Goal: Navigation & Orientation: Find specific page/section

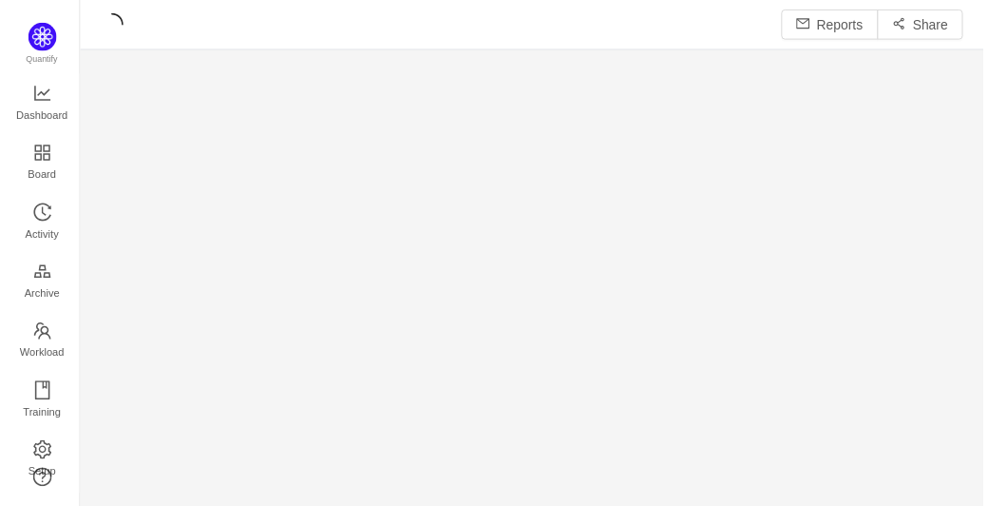
scroll to position [481, 869]
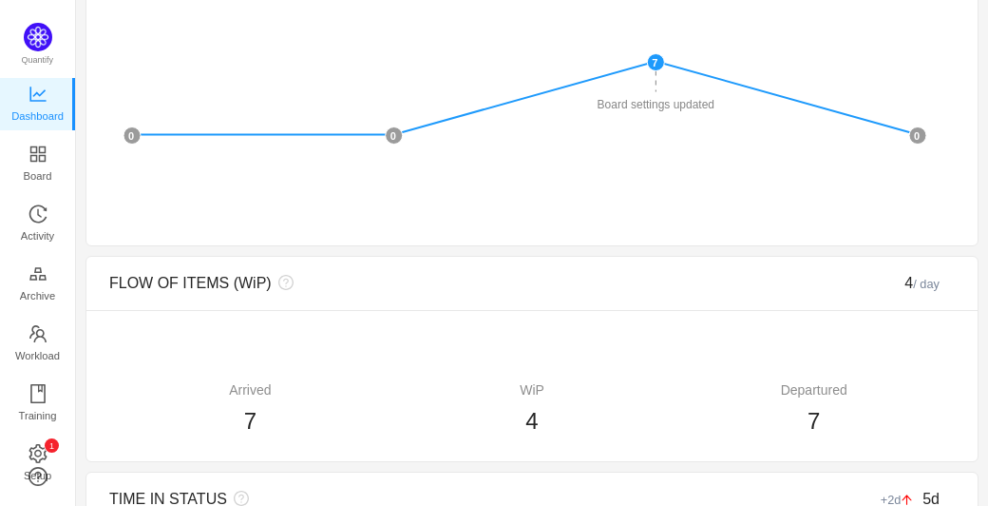
scroll to position [527, 0]
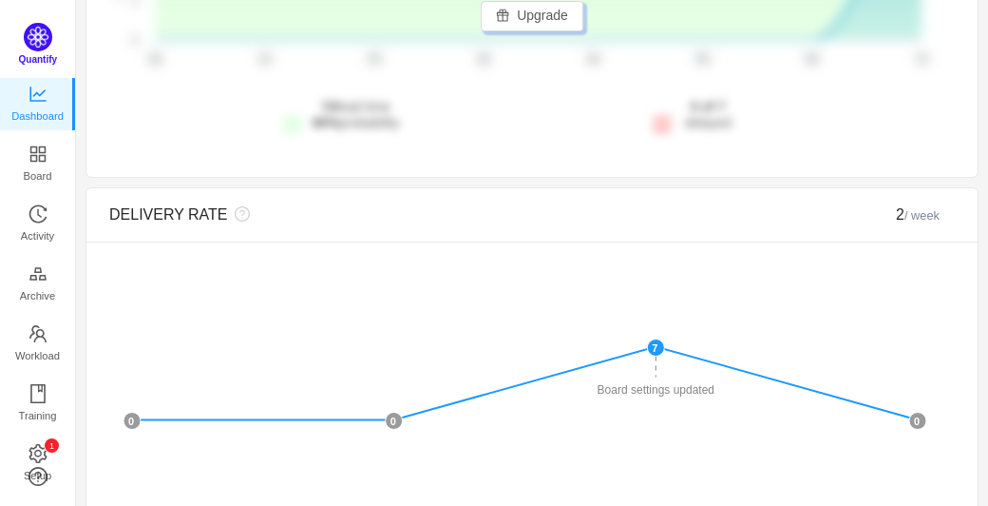
click at [27, 37] on img at bounding box center [38, 37] width 29 height 29
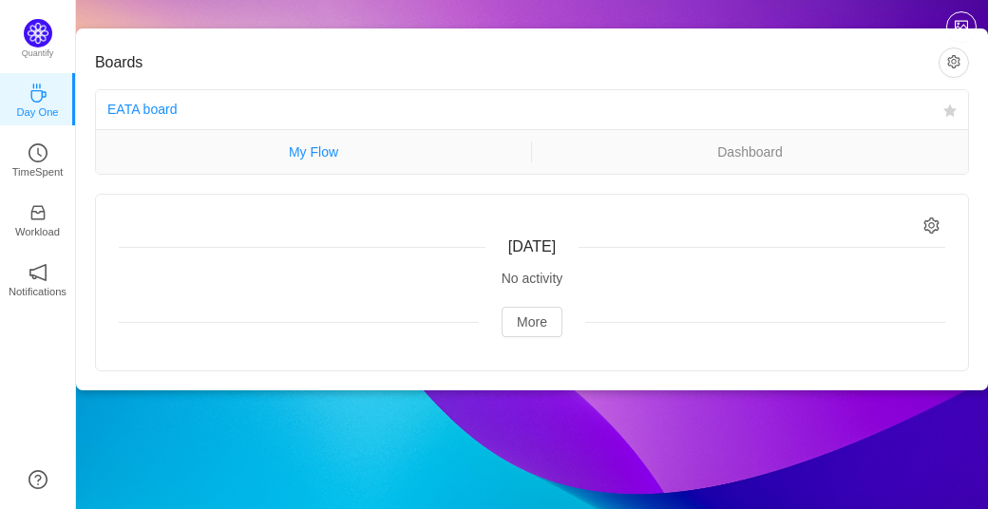
click at [257, 150] on link "My Flow" at bounding box center [313, 152] width 435 height 21
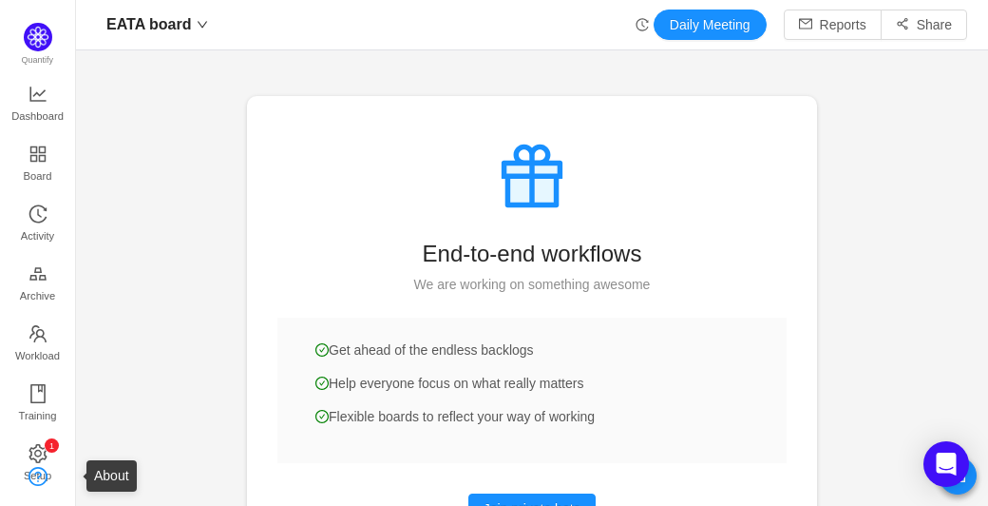
click at [33, 467] on link at bounding box center [38, 476] width 19 height 19
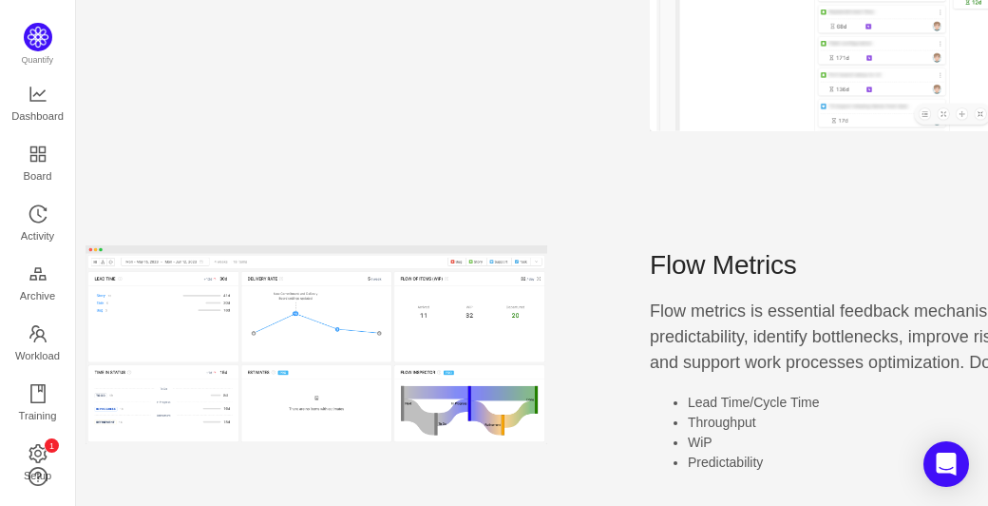
scroll to position [570, 0]
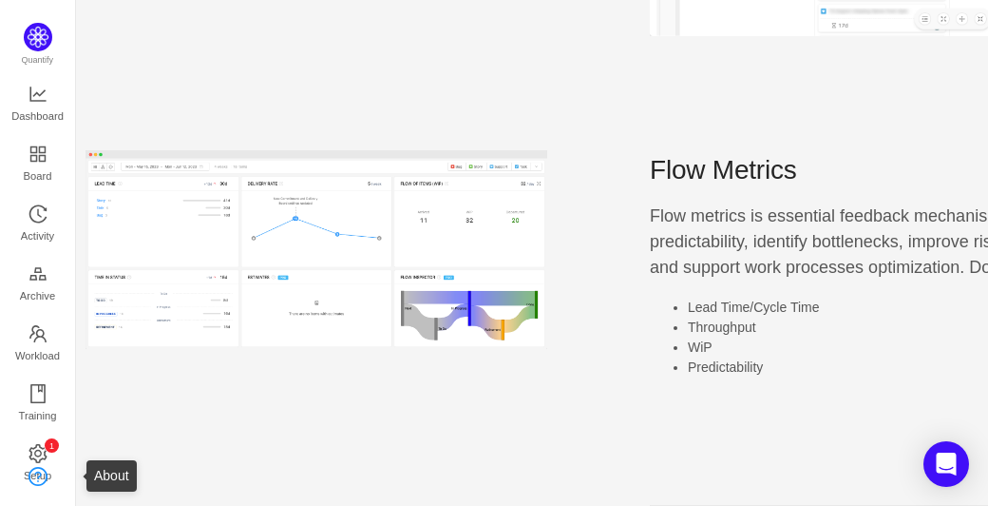
click at [37, 467] on link at bounding box center [38, 476] width 19 height 19
